Goal: Task Accomplishment & Management: Complete application form

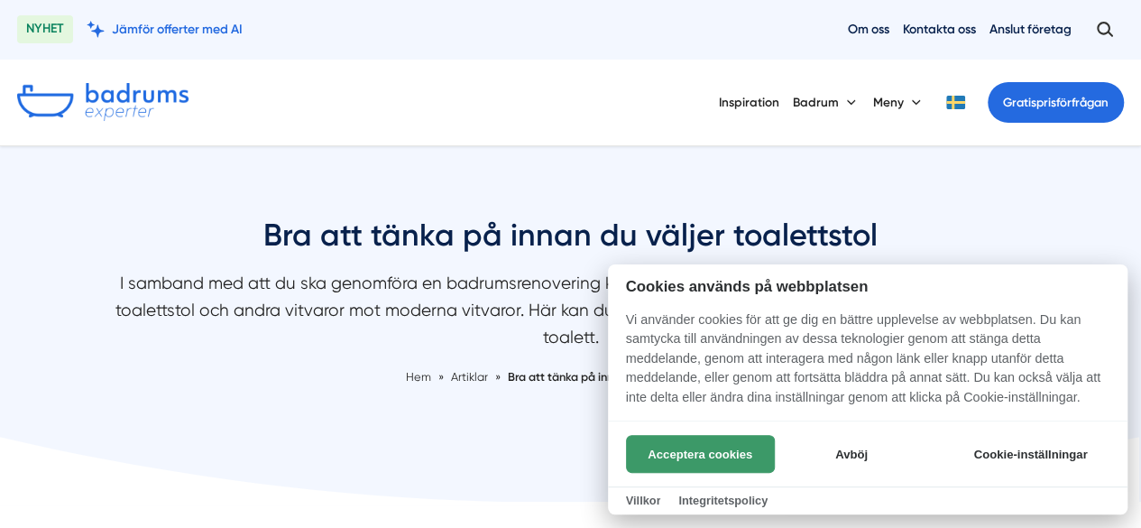
click at [707, 450] on button "Acceptera cookies" at bounding box center [700, 454] width 149 height 38
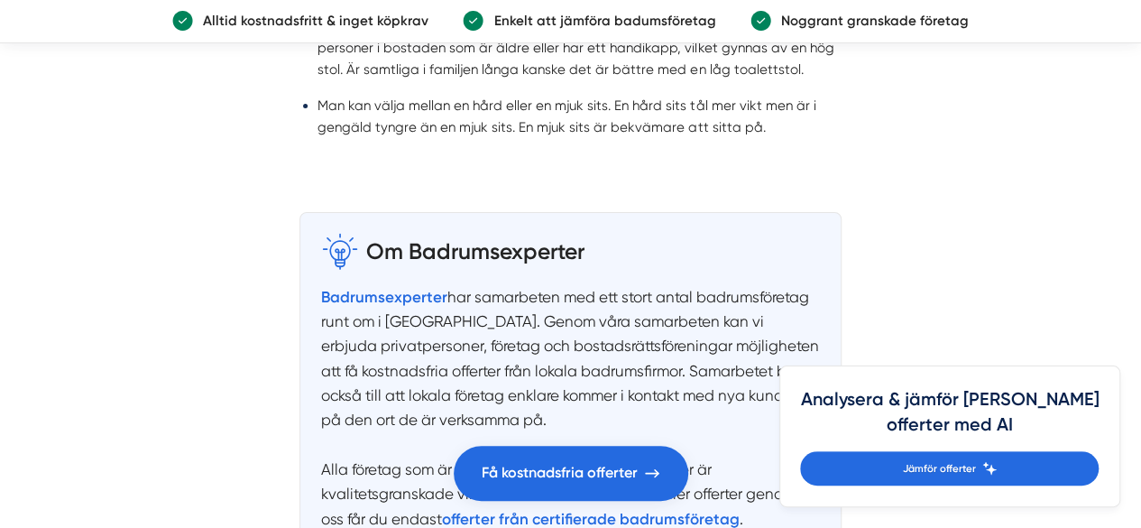
scroll to position [2990, 0]
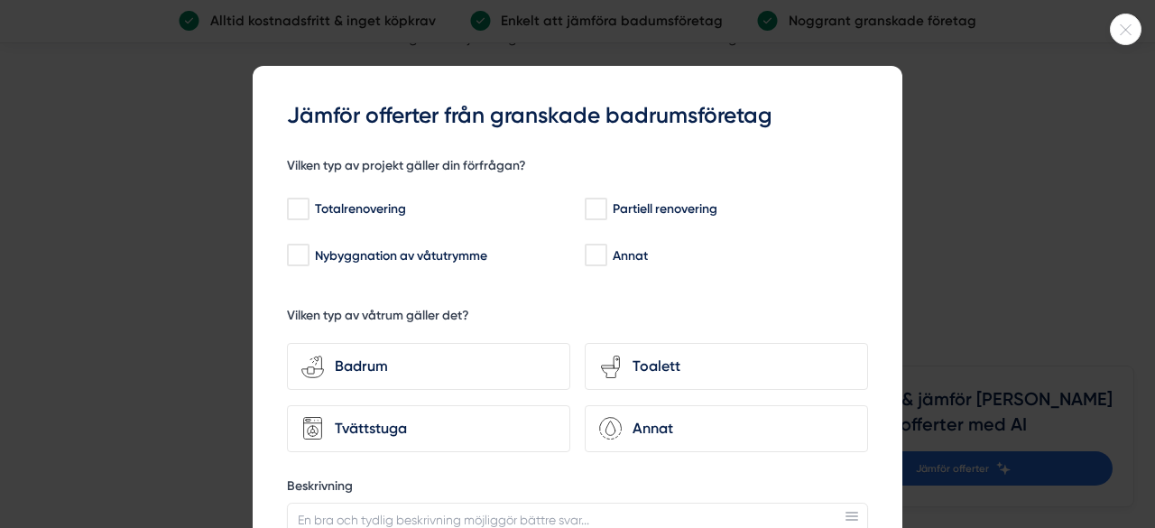
drag, startPoint x: 1146, startPoint y: 37, endPoint x: 1090, endPoint y: 274, distance: 243.7
click at [1090, 274] on html "NYHET Jämför offerter med AI Om oss Kontakta oss Anslut företag Inspiration [GE…" at bounding box center [577, 265] width 1155 height 6510
click at [1127, 32] on icon at bounding box center [1125, 29] width 30 height 11
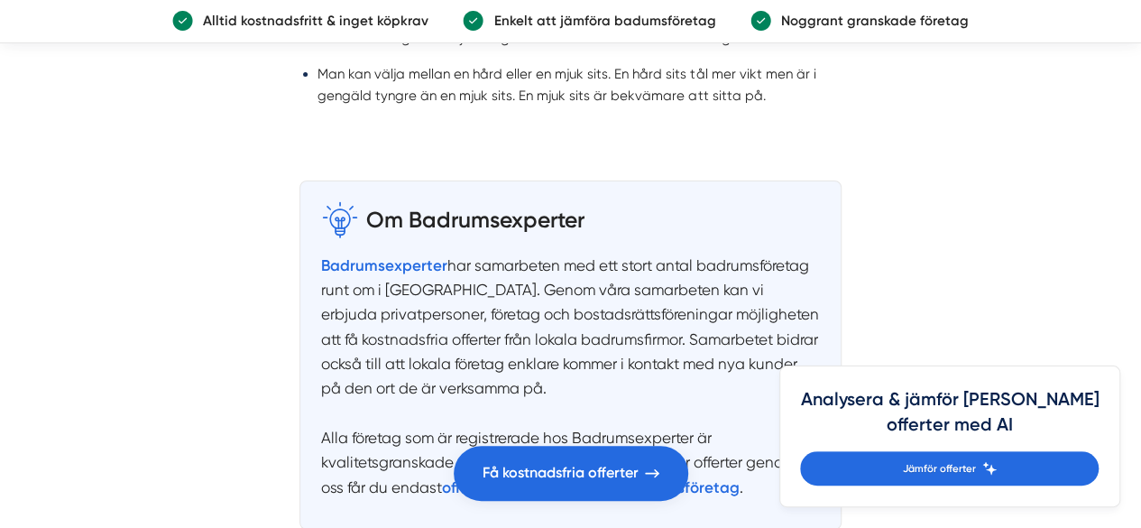
click at [1127, 32] on link "Alltid kostnadsfritt & inget köpkrav Enkelt att jämföra badumsföretag Noggrant …" at bounding box center [570, 21] width 1141 height 43
